Goal: Contribute content: Contribute content

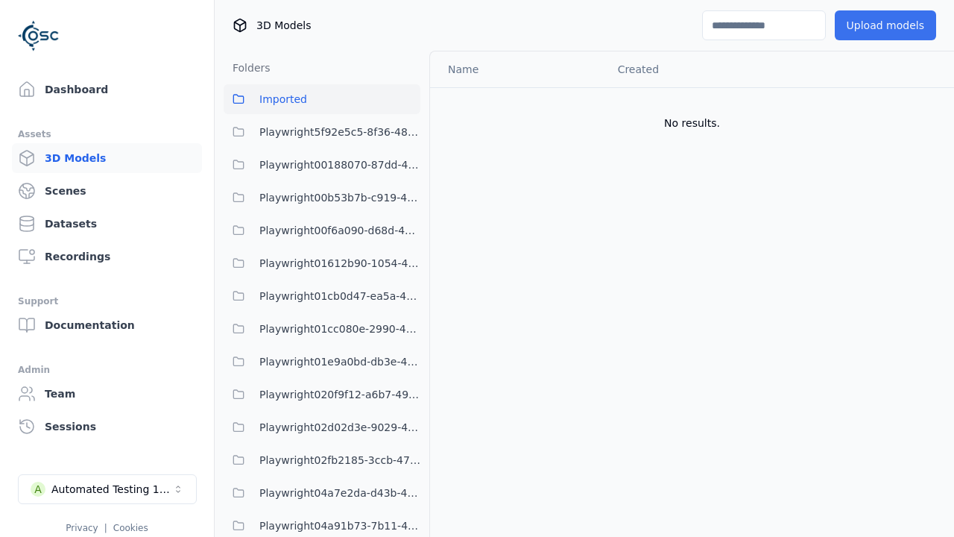
click at [885, 25] on button "Upload models" at bounding box center [885, 25] width 101 height 30
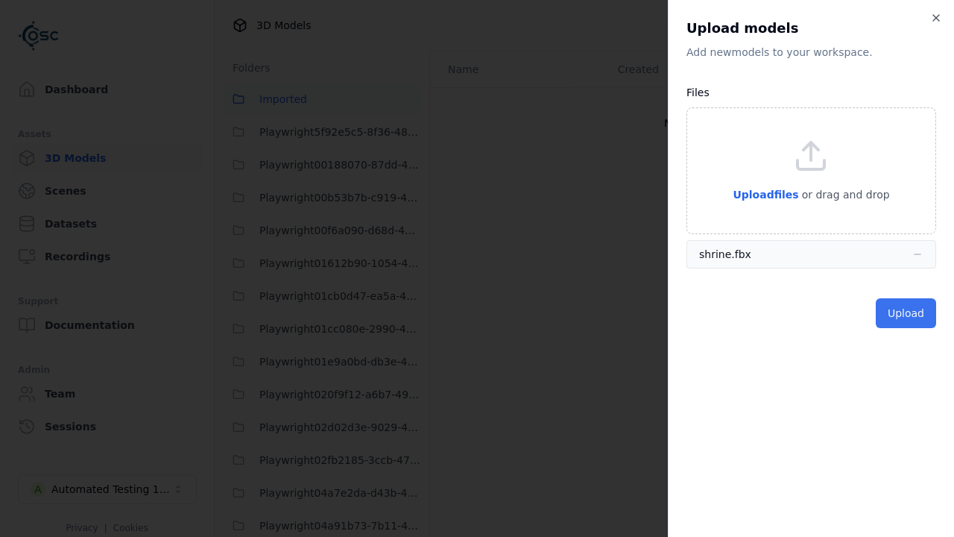
click at [906, 313] on button "Upload" at bounding box center [906, 313] width 60 height 30
